Goal: Information Seeking & Learning: Learn about a topic

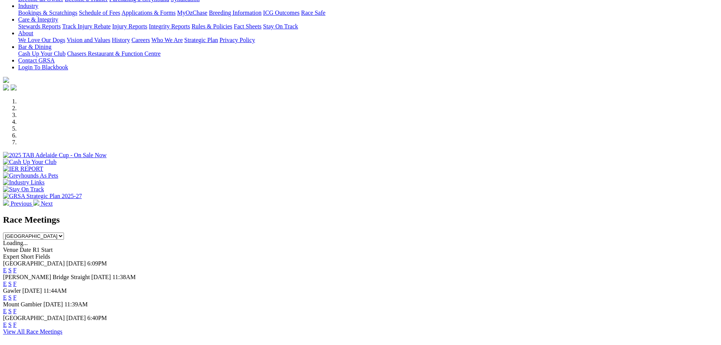
scroll to position [151, 0]
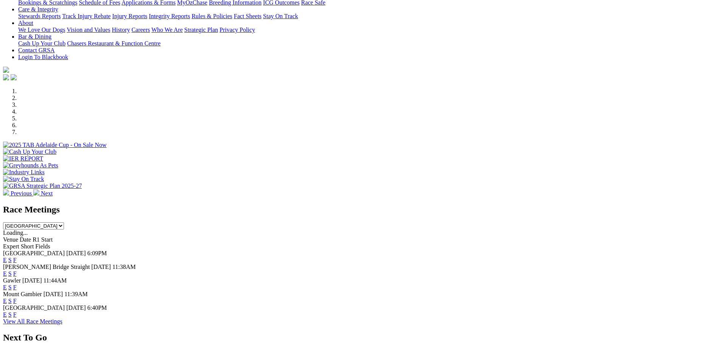
click at [7, 270] on link "E" at bounding box center [5, 273] width 4 height 6
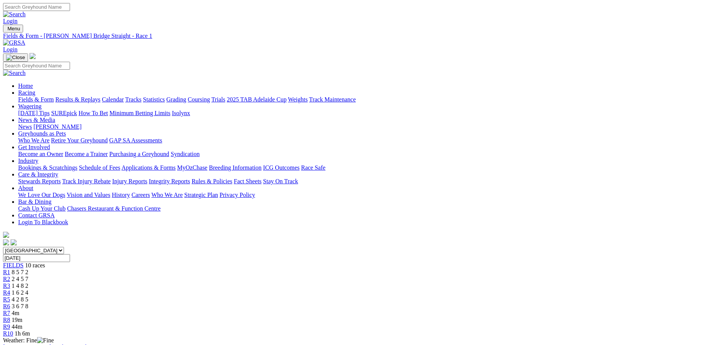
click at [10, 303] on link "R6" at bounding box center [6, 306] width 7 height 6
click at [54, 96] on link "Fields & Form" at bounding box center [36, 99] width 36 height 6
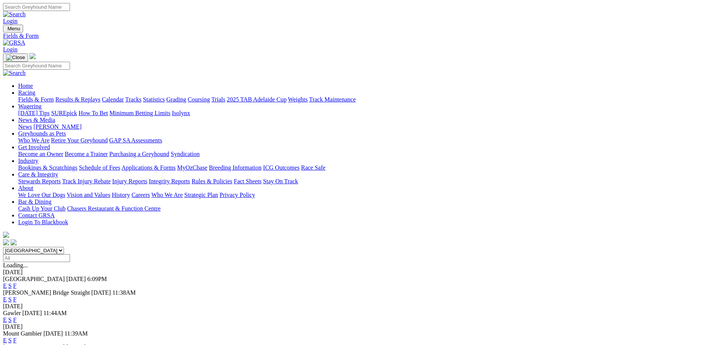
click at [7, 296] on link "E" at bounding box center [5, 299] width 4 height 6
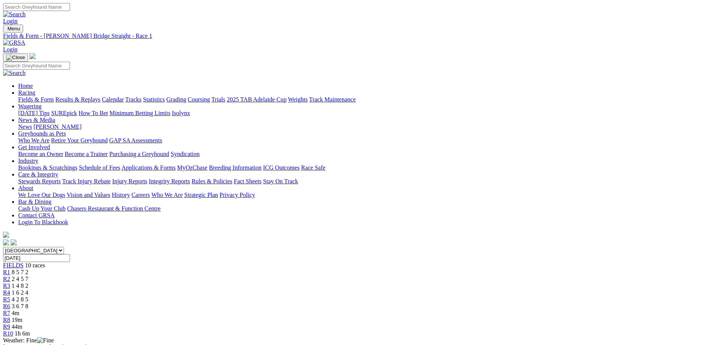
click at [417, 303] on div "R6 3 6 7 8" at bounding box center [360, 306] width 715 height 7
click at [19, 310] on span "4m" at bounding box center [16, 313] width 8 height 6
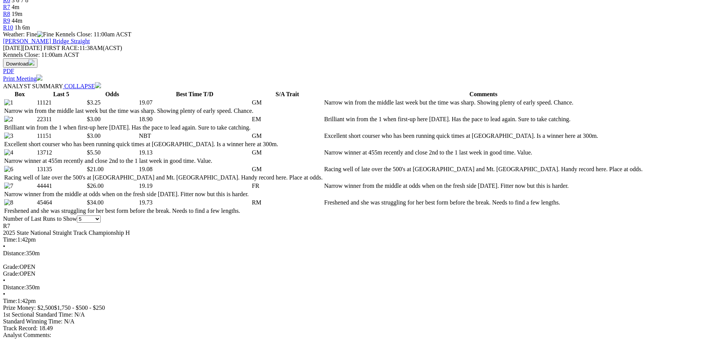
scroll to position [341, 0]
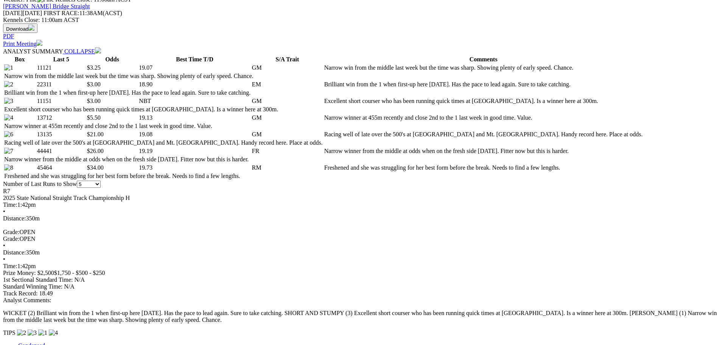
select select "20"
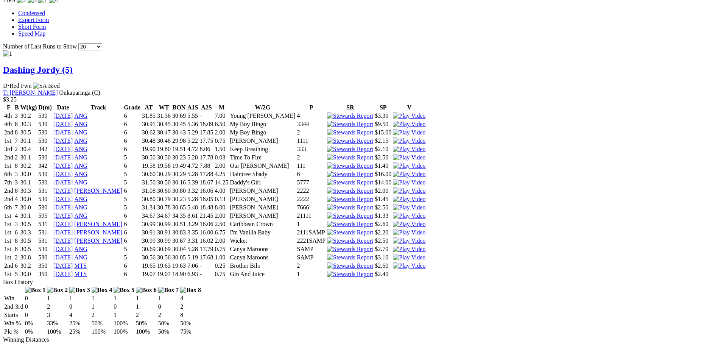
scroll to position [719, 0]
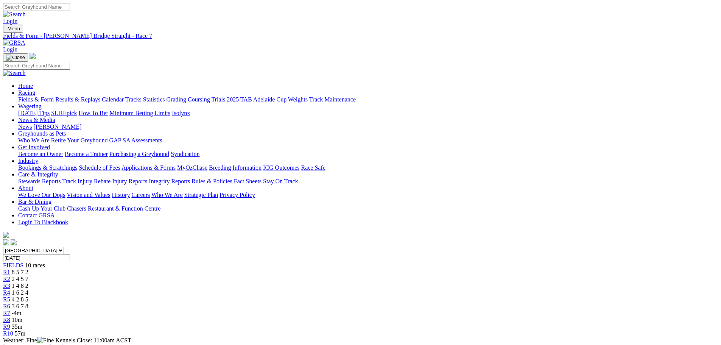
click at [54, 96] on link "Fields & Form" at bounding box center [36, 99] width 36 height 6
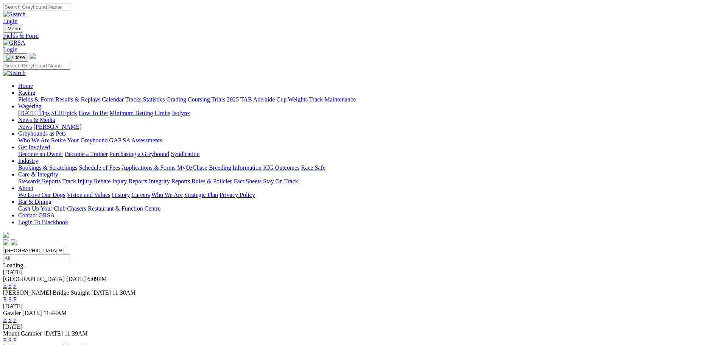
click at [7, 282] on link "E" at bounding box center [5, 285] width 4 height 6
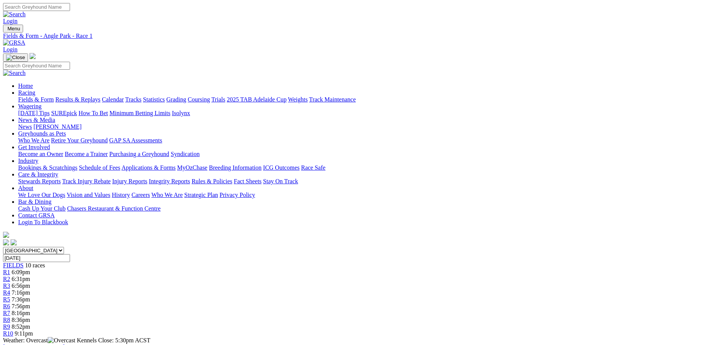
click at [30, 296] on span "7:36pm" at bounding box center [21, 299] width 19 height 6
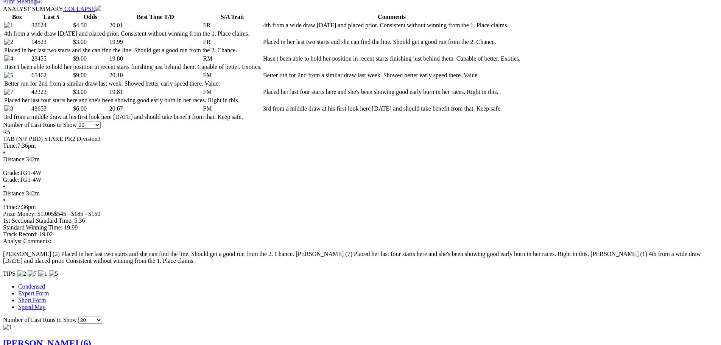
scroll to position [379, 0]
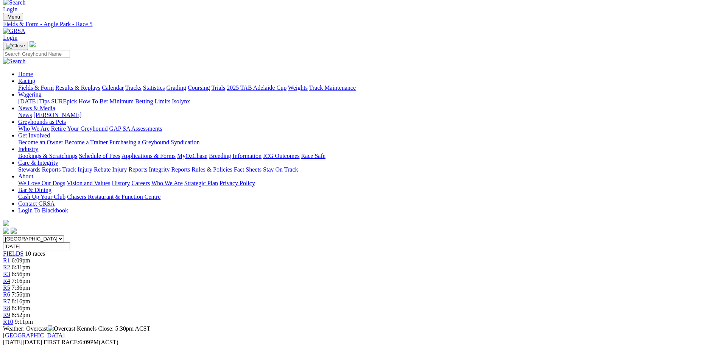
scroll to position [0, 0]
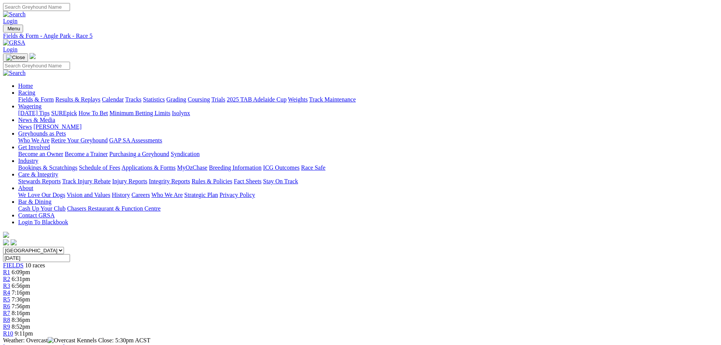
click at [30, 303] on span "7:56pm" at bounding box center [21, 306] width 19 height 6
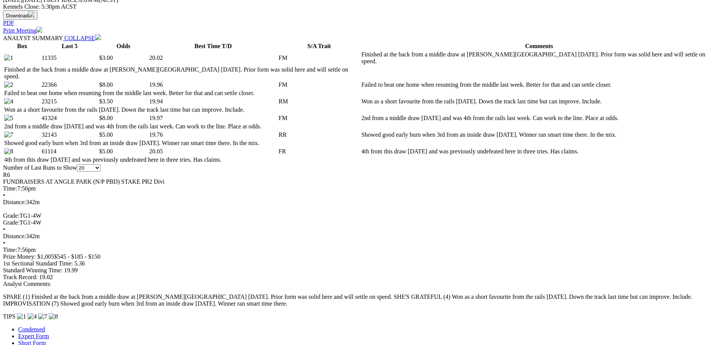
scroll to position [416, 0]
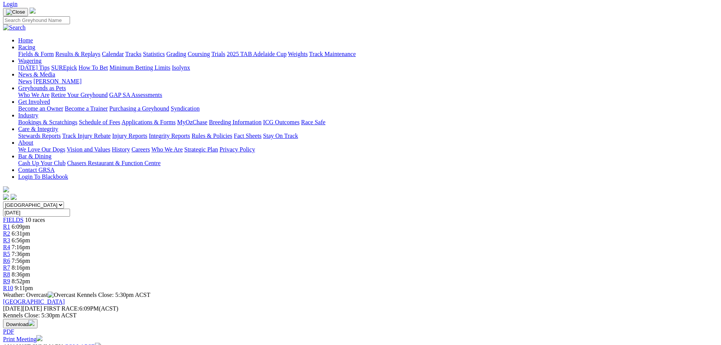
scroll to position [38, 0]
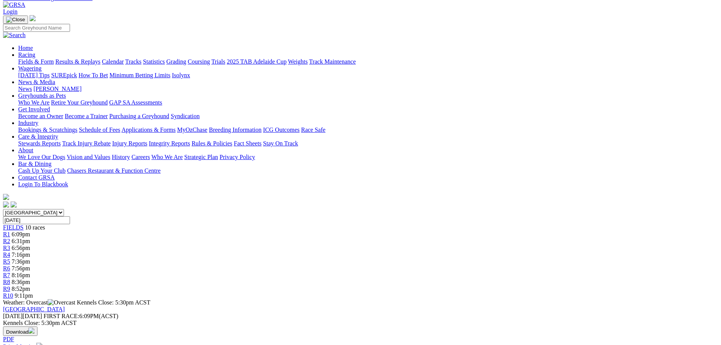
click at [576, 292] on div "R10 9:11pm" at bounding box center [360, 295] width 715 height 7
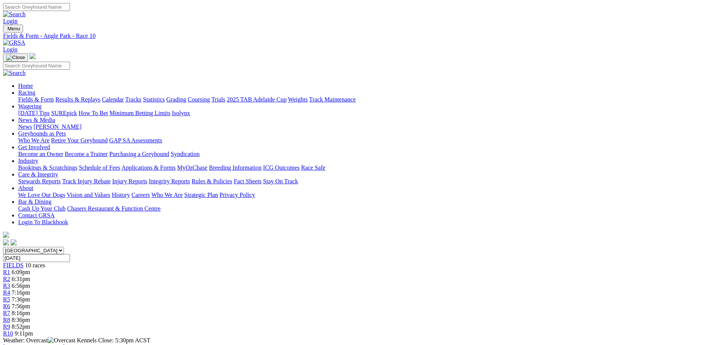
click at [54, 96] on link "Fields & Form" at bounding box center [36, 99] width 36 height 6
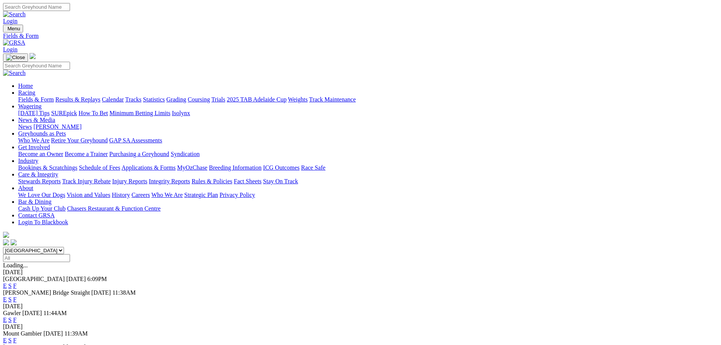
click at [7, 296] on link "E" at bounding box center [5, 299] width 4 height 6
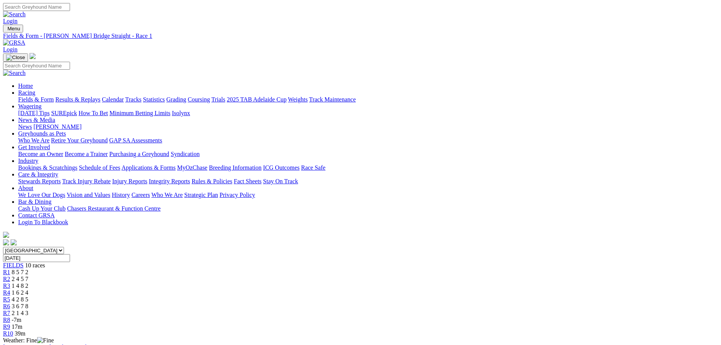
click at [22, 323] on span "17m" at bounding box center [17, 326] width 11 height 6
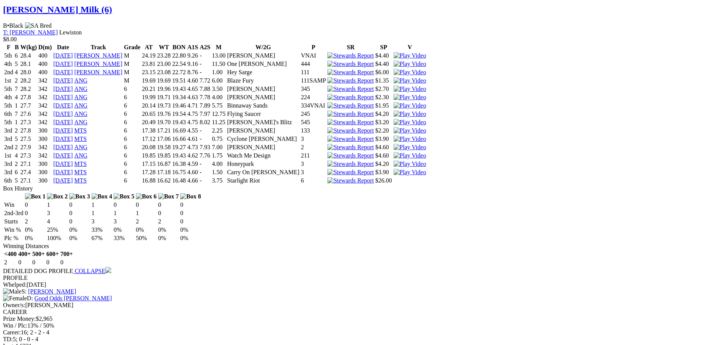
scroll to position [719, 0]
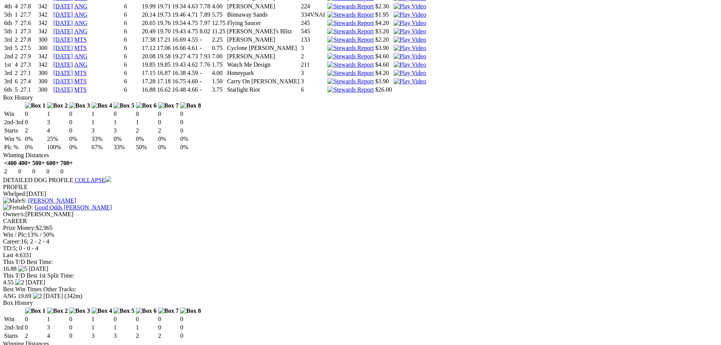
scroll to position [795, 0]
